Goal: Information Seeking & Learning: Learn about a topic

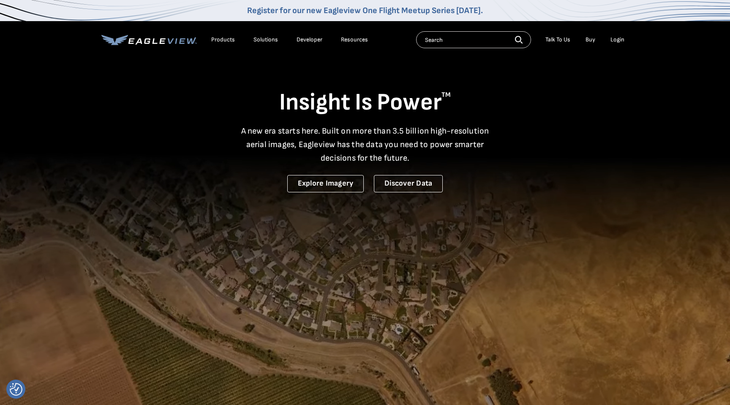
click at [264, 38] on div "Solutions" at bounding box center [265, 40] width 24 height 8
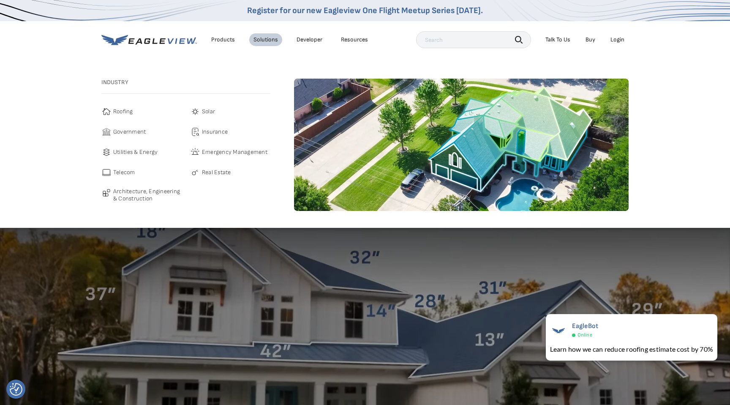
click at [127, 194] on span "Architecture, Engineering & Construction" at bounding box center [147, 195] width 68 height 15
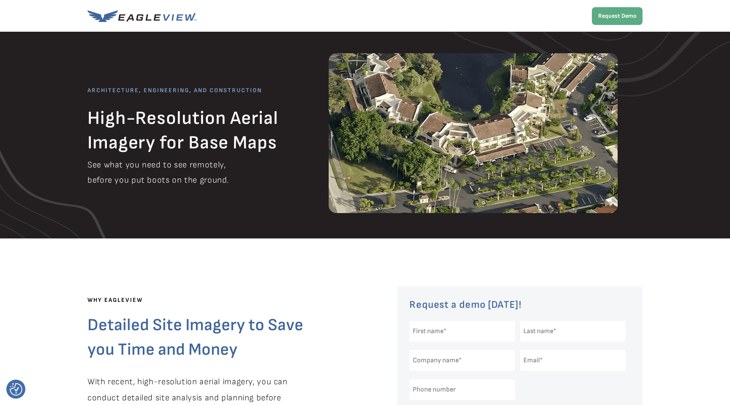
click at [115, 17] on img at bounding box center [141, 16] width 109 height 12
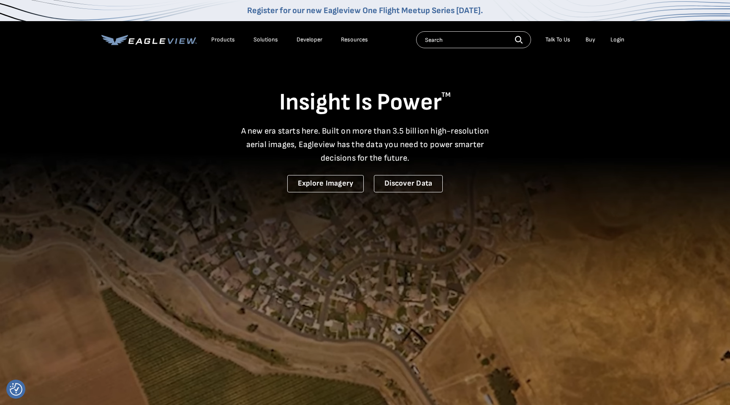
click at [312, 38] on link "Developer" at bounding box center [309, 40] width 26 height 8
